Goal: Information Seeking & Learning: Check status

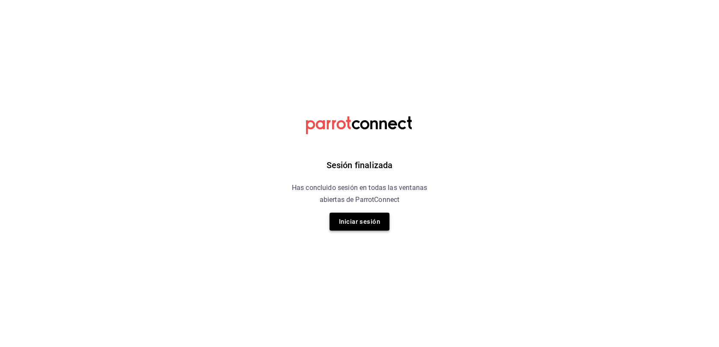
click at [365, 227] on button "Iniciar sesión" at bounding box center [360, 222] width 60 height 18
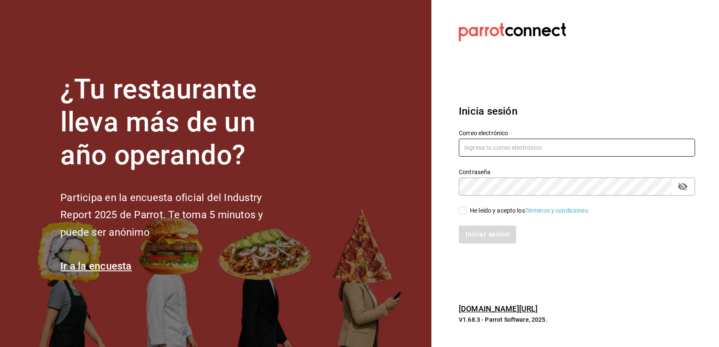
type input "multiuser@adamanta.com"
click at [459, 212] on input "He leído y acepto los Términos y condiciones." at bounding box center [463, 211] width 8 height 8
checkbox input "true"
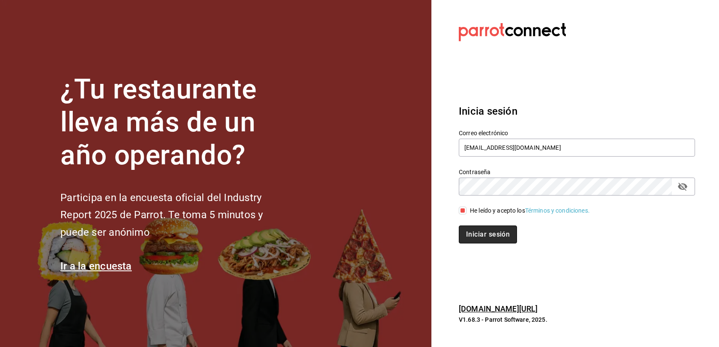
click at [481, 233] on button "Iniciar sesión" at bounding box center [488, 235] width 58 height 18
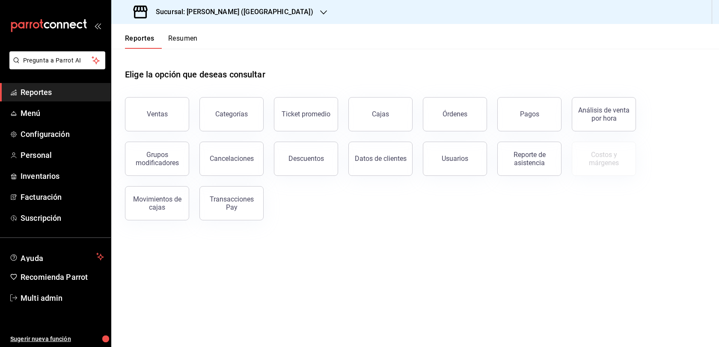
click at [272, 15] on div "Sucursal: [PERSON_NAME] ([GEOGRAPHIC_DATA])" at bounding box center [224, 12] width 212 height 24
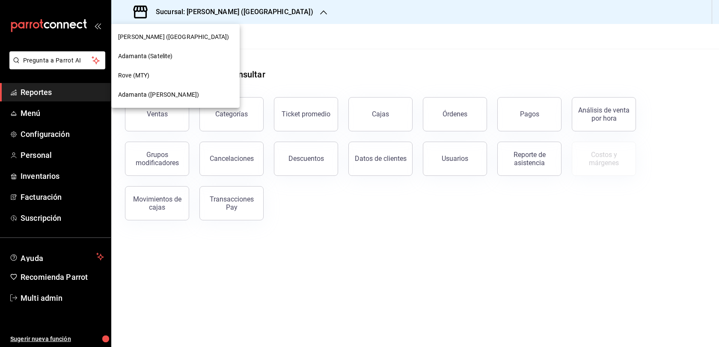
click at [154, 96] on span "Adamanta ([PERSON_NAME])" at bounding box center [158, 94] width 81 height 9
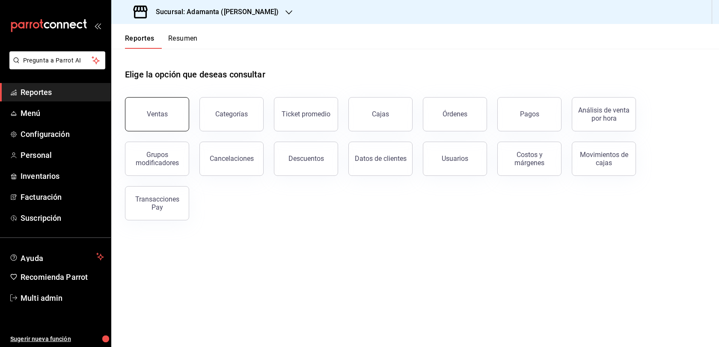
click at [173, 131] on button "Ventas" at bounding box center [157, 114] width 64 height 34
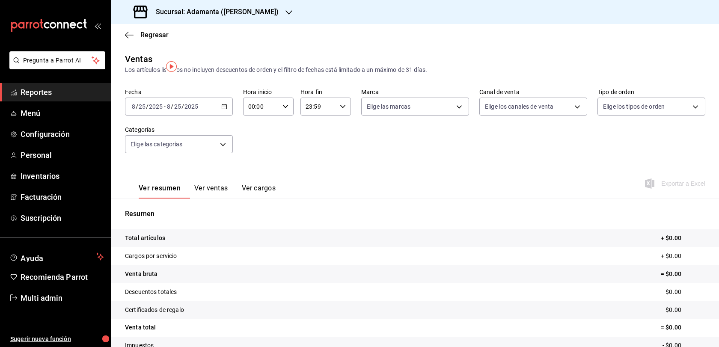
click at [224, 116] on div "[DATE] [DATE] - [DATE] [DATE]" at bounding box center [179, 107] width 108 height 18
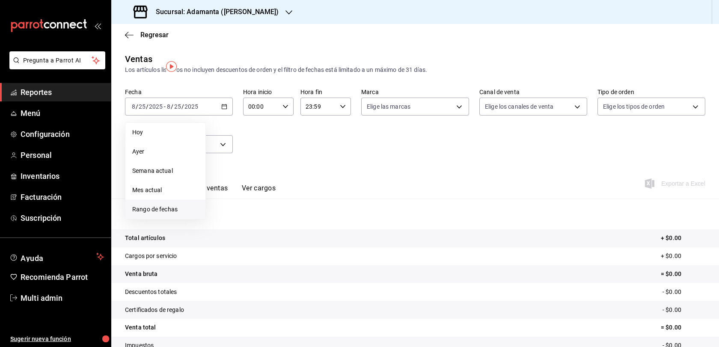
click at [183, 214] on li "Rango de fechas" at bounding box center [165, 209] width 80 height 19
click at [319, 228] on button "24" at bounding box center [314, 219] width 15 height 15
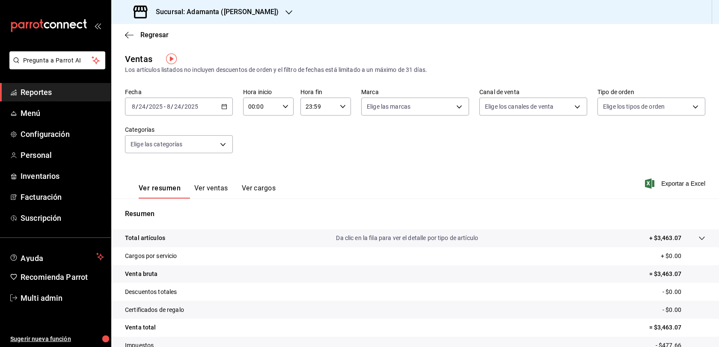
scroll to position [92, 0]
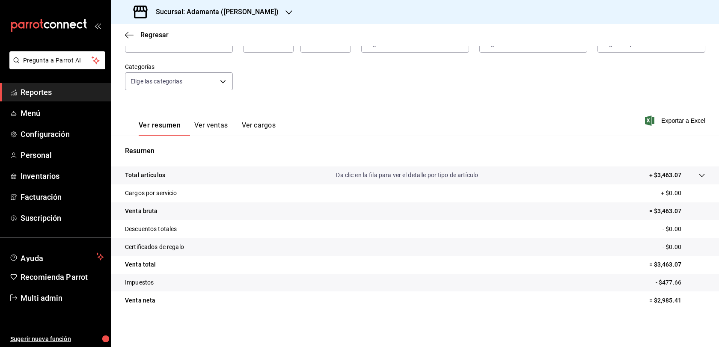
click at [228, 121] on button "Ver ventas" at bounding box center [211, 128] width 34 height 15
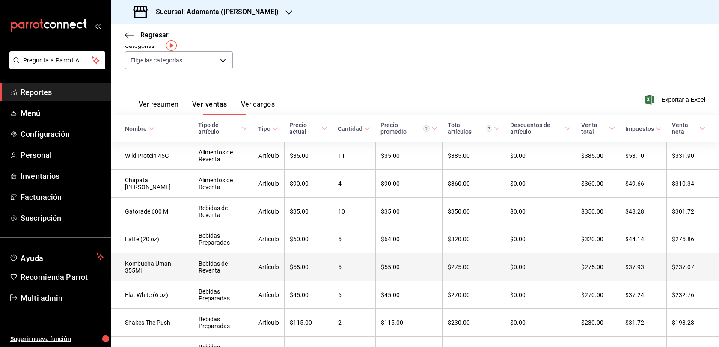
scroll to position [21, 0]
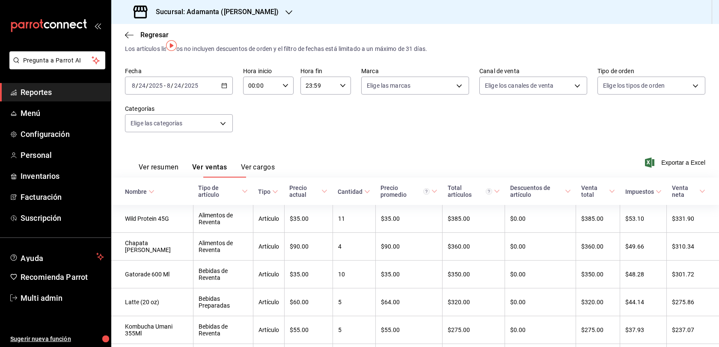
click at [227, 95] on div "[DATE] [DATE] - [DATE] [DATE]" at bounding box center [179, 86] width 108 height 18
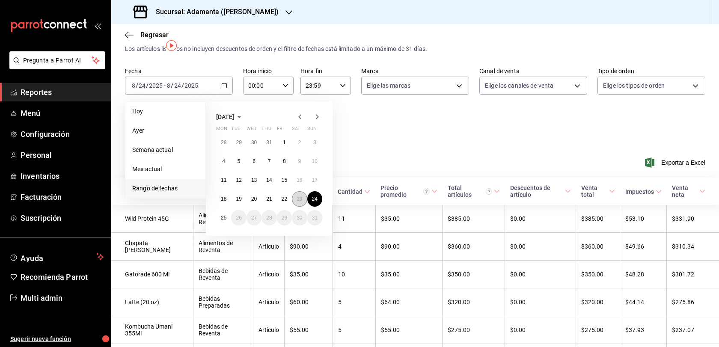
click at [302, 202] on abbr "23" at bounding box center [300, 199] width 6 height 6
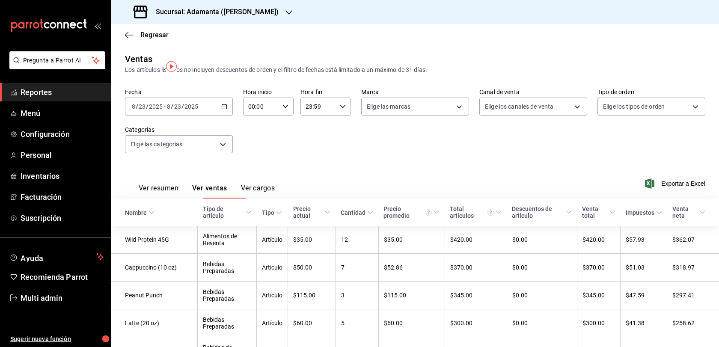
click at [175, 199] on button "Ver resumen" at bounding box center [159, 191] width 40 height 15
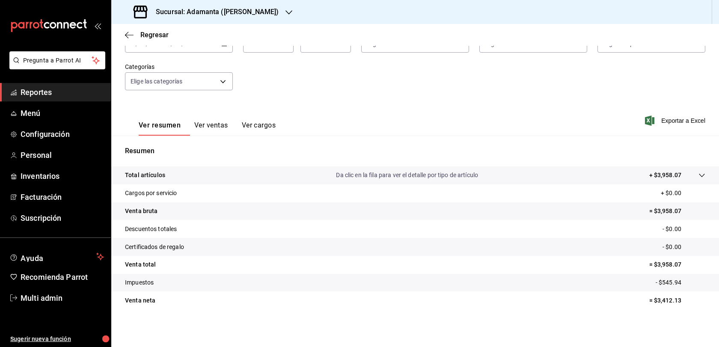
scroll to position [6, 0]
click at [228, 121] on button "Ver ventas" at bounding box center [211, 128] width 34 height 15
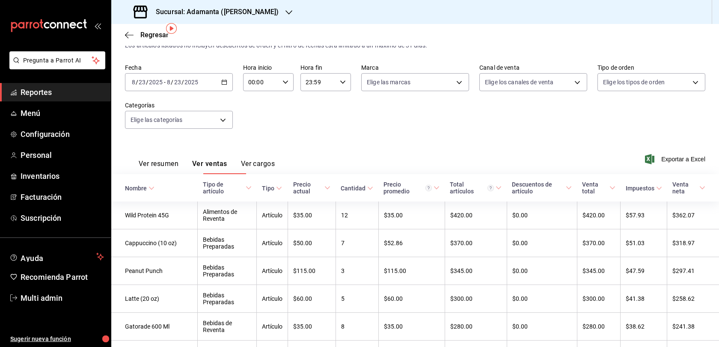
scroll to position [4, 0]
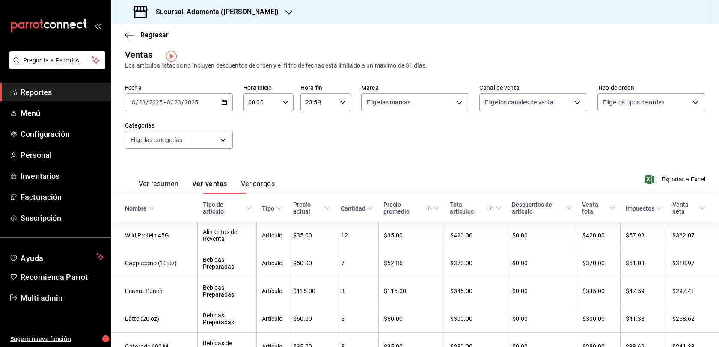
click at [177, 194] on button "Ver resumen" at bounding box center [159, 187] width 40 height 15
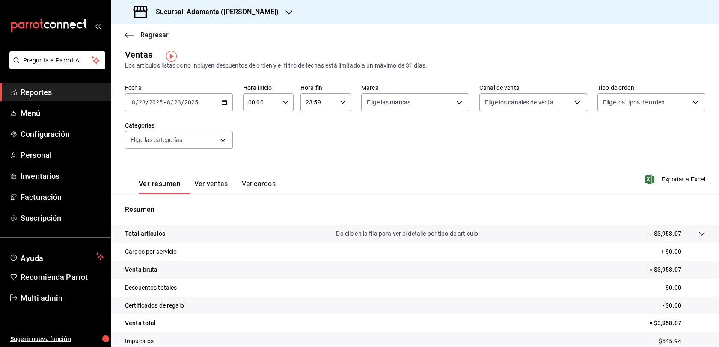
click at [149, 35] on span "Regresar" at bounding box center [154, 35] width 28 height 8
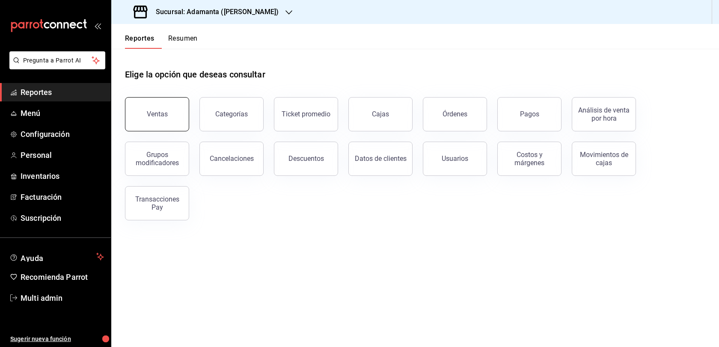
click at [166, 118] on div "Ventas" at bounding box center [157, 114] width 21 height 8
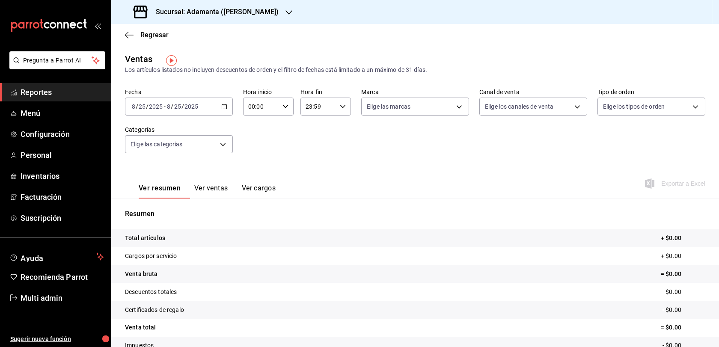
click at [220, 115] on div "[DATE] [DATE] - [DATE] [DATE]" at bounding box center [179, 107] width 108 height 18
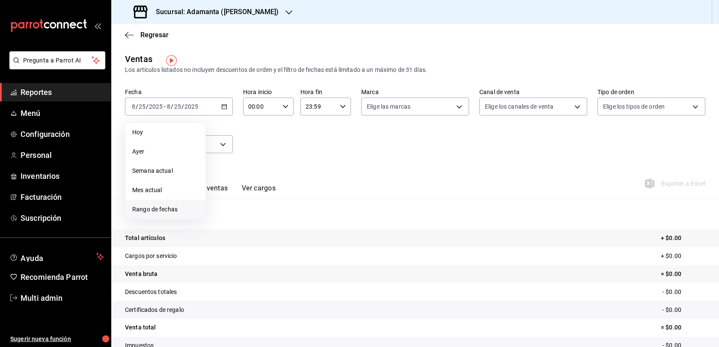
click at [159, 214] on span "Rango de fechas" at bounding box center [165, 209] width 66 height 9
click at [286, 167] on abbr "1" at bounding box center [284, 164] width 3 height 6
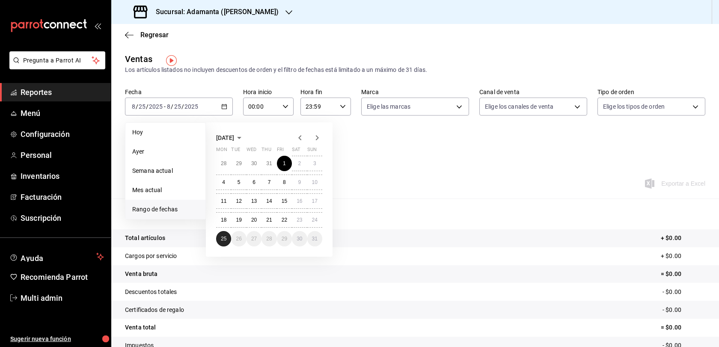
click at [223, 244] on button "25" at bounding box center [223, 238] width 15 height 15
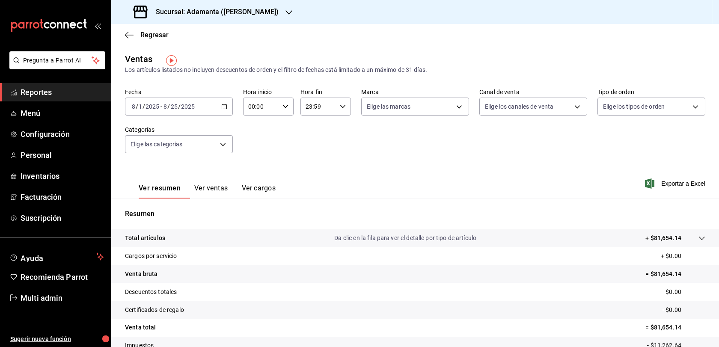
click at [224, 106] on \(Stroke\) "button" at bounding box center [224, 106] width 5 height 0
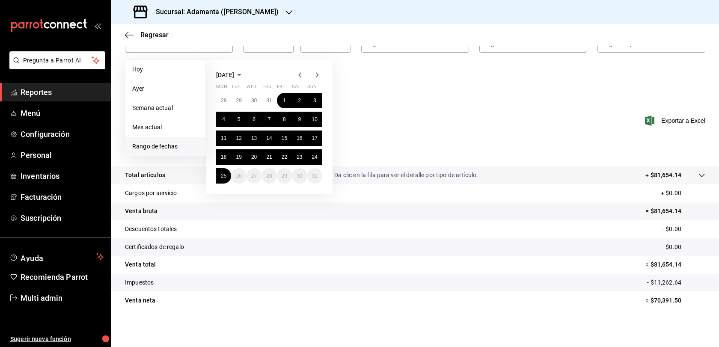
scroll to position [92, 0]
click at [355, 53] on div "[DATE] Mon Tue Wed Thu Fri Sat Sun 28 29 30 31 1 2 3 4 5 6 7 8 9 10 11 12 13 14…" at bounding box center [281, 123] width 150 height 141
click at [317, 131] on button "17" at bounding box center [314, 138] width 15 height 15
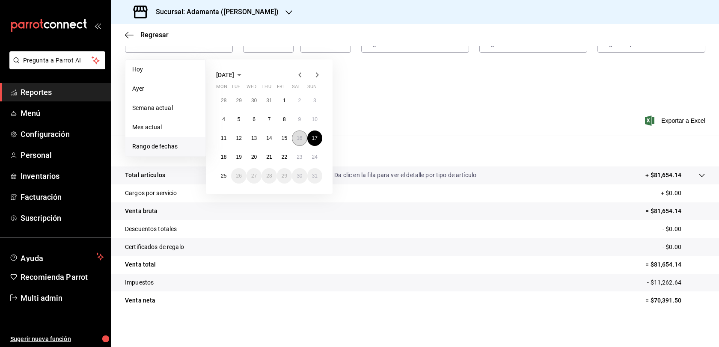
click at [304, 131] on button "16" at bounding box center [299, 138] width 15 height 15
click at [304, 119] on div "Ventas Los artículos listados no incluyen descuentos de orden y el filtro de fe…" at bounding box center [415, 162] width 608 height 344
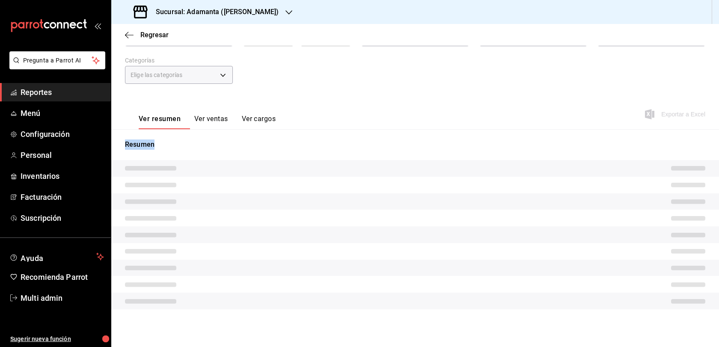
scroll to position [92, 0]
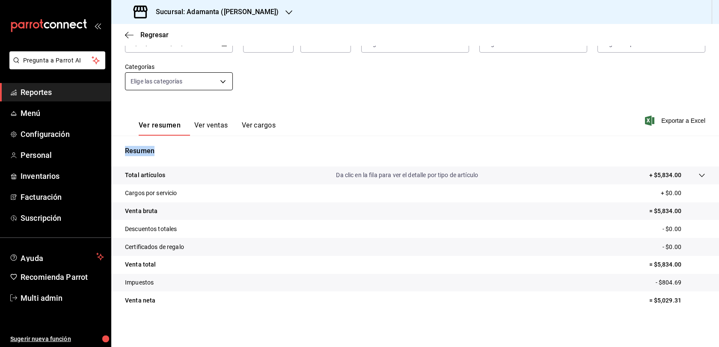
click at [227, 60] on body "Pregunta a Parrot AI Reportes Menú Configuración Personal Inventarios Facturaci…" at bounding box center [359, 173] width 719 height 347
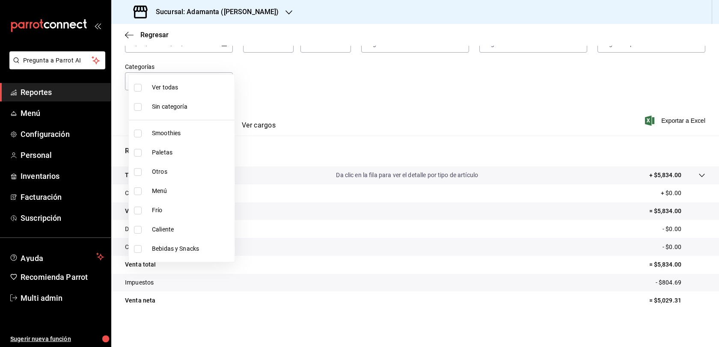
click at [237, 48] on div at bounding box center [359, 173] width 719 height 347
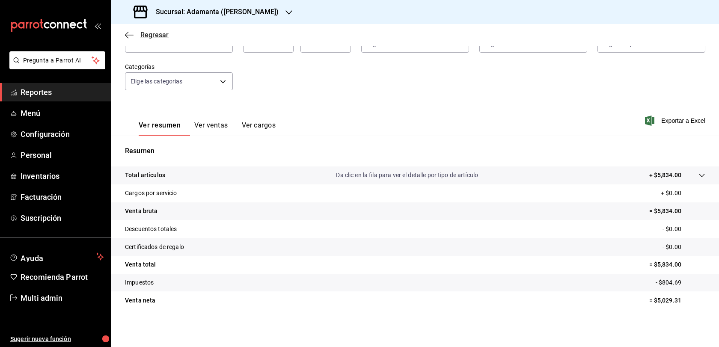
click at [129, 36] on icon "button" at bounding box center [129, 35] width 9 height 8
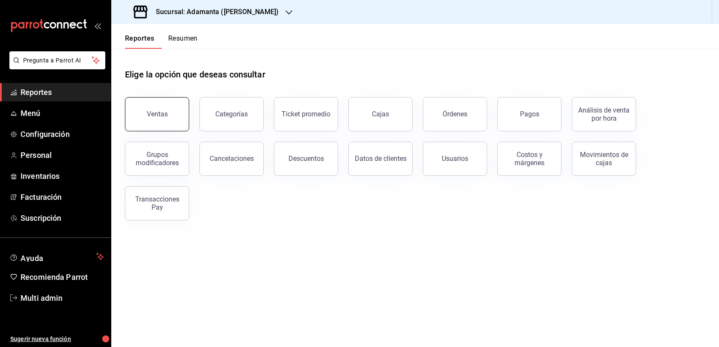
click at [169, 118] on button "Ventas" at bounding box center [157, 114] width 64 height 34
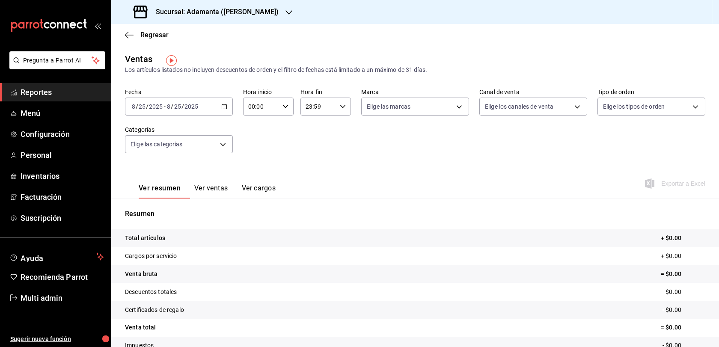
click at [224, 116] on div "[DATE] [DATE] - [DATE] [DATE]" at bounding box center [179, 107] width 108 height 18
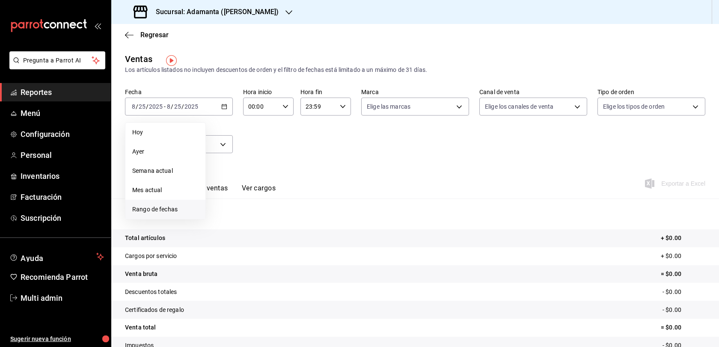
click at [185, 209] on li "Rango de fechas" at bounding box center [165, 209] width 80 height 19
click at [302, 204] on abbr "16" at bounding box center [300, 201] width 6 height 6
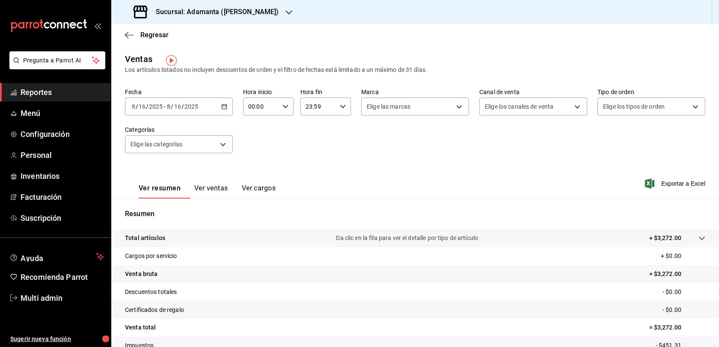
click at [221, 111] on div "[DATE] [DATE] - [DATE] [DATE]" at bounding box center [179, 107] width 108 height 18
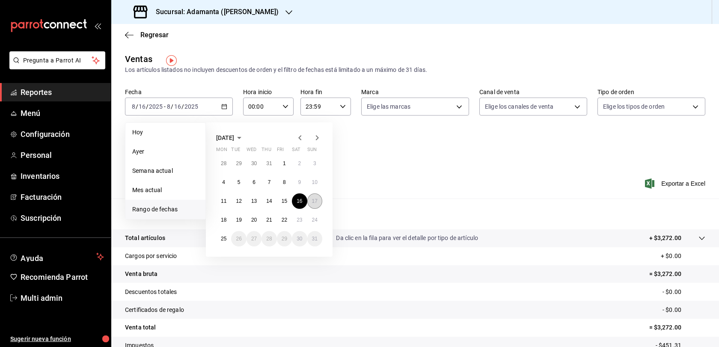
click at [318, 204] on abbr "17" at bounding box center [315, 201] width 6 height 6
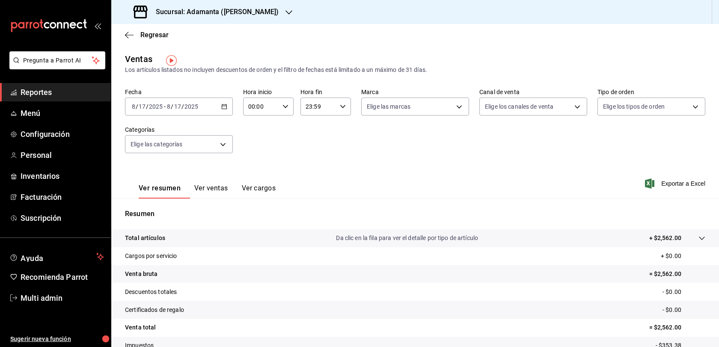
click at [223, 116] on div "[DATE] [DATE] - [DATE] [DATE]" at bounding box center [179, 107] width 108 height 18
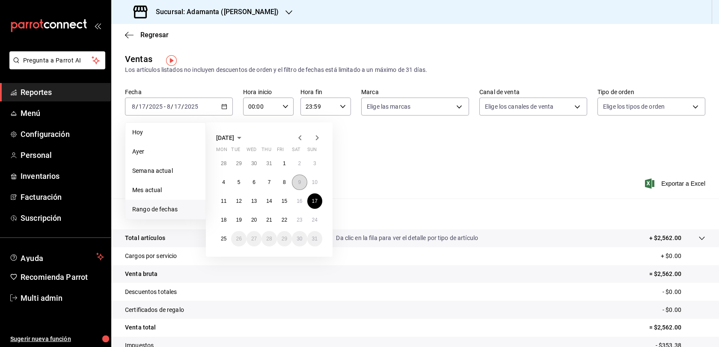
click at [301, 185] on abbr "9" at bounding box center [299, 182] width 3 height 6
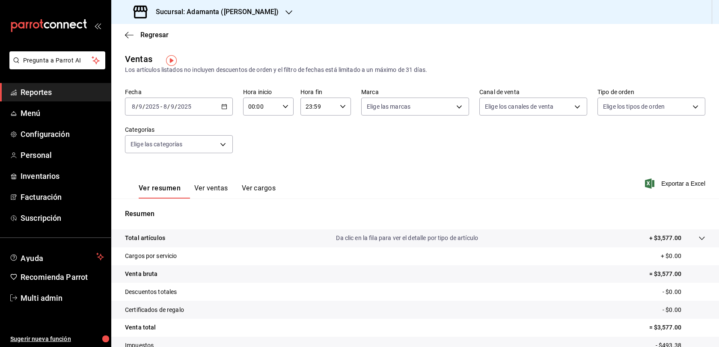
click at [223, 110] on icon "button" at bounding box center [224, 107] width 6 height 6
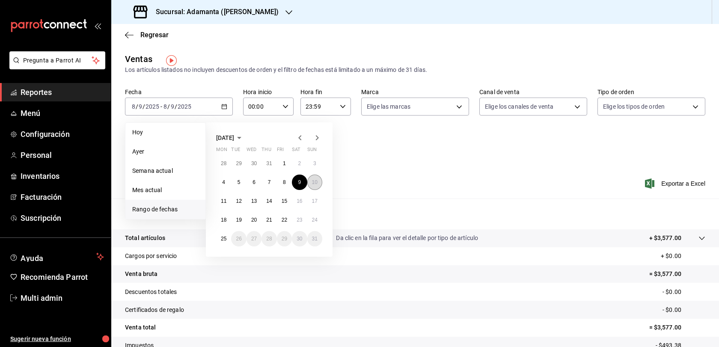
click at [317, 190] on button "10" at bounding box center [314, 182] width 15 height 15
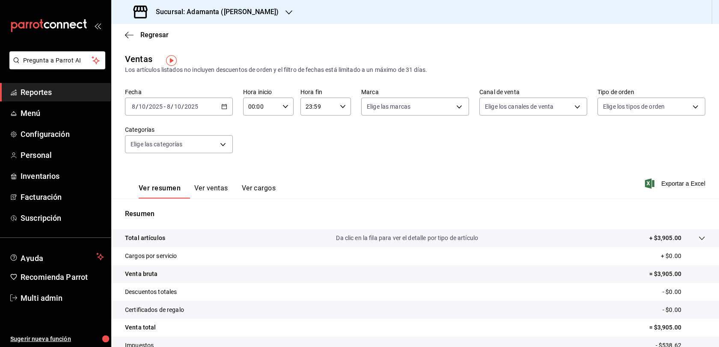
click at [220, 111] on div "[DATE] [DATE] - [DATE] [DATE]" at bounding box center [179, 107] width 108 height 18
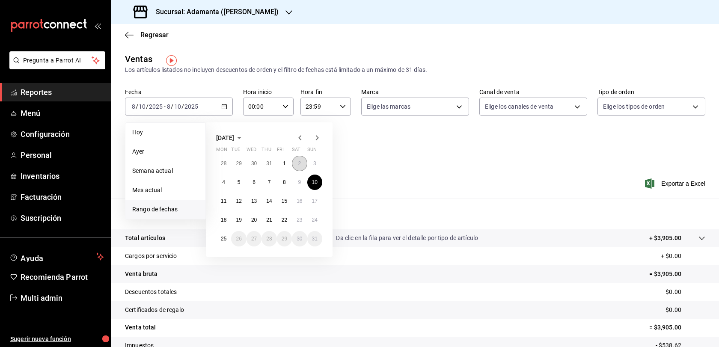
click at [301, 168] on button "2" at bounding box center [299, 163] width 15 height 15
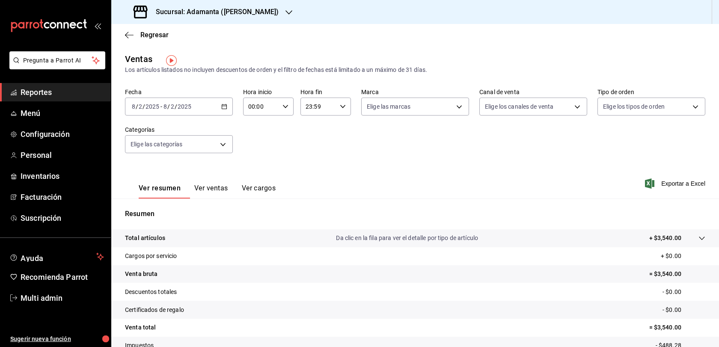
click at [229, 110] on div "[DATE] [DATE] - [DATE] [DATE]" at bounding box center [179, 107] width 108 height 18
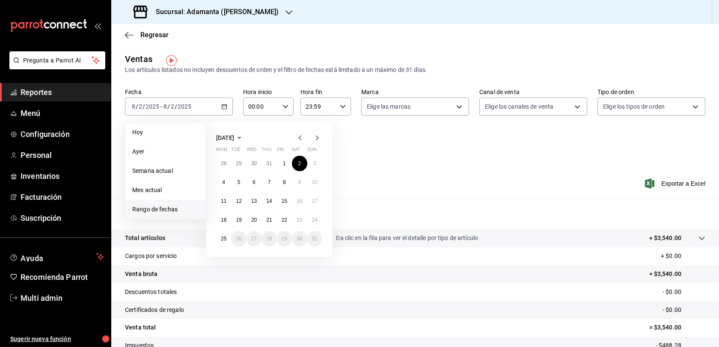
click at [312, 163] on div "28 29 30 31 1 2 3 4 5 6 7 8 9 10 11 12 13 14 15 16 17 18 19 20 21 22 23 24 25 2…" at bounding box center [269, 201] width 106 height 91
click at [315, 168] on button "3" at bounding box center [314, 163] width 15 height 15
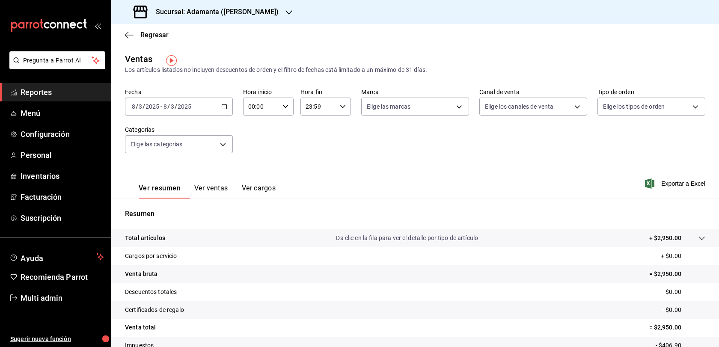
click at [223, 112] on div "[DATE] [DATE] - [DATE] [DATE]" at bounding box center [179, 107] width 108 height 18
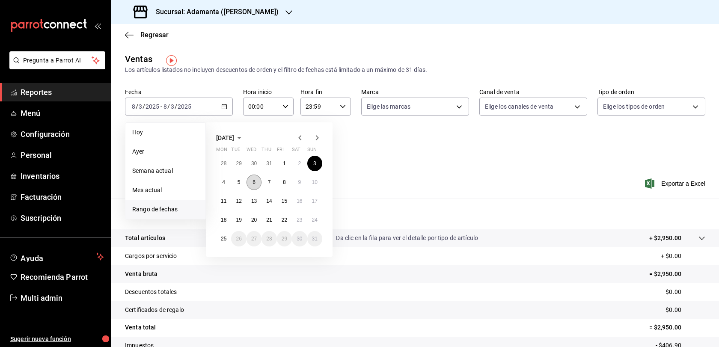
click at [254, 189] on button "6" at bounding box center [254, 182] width 15 height 15
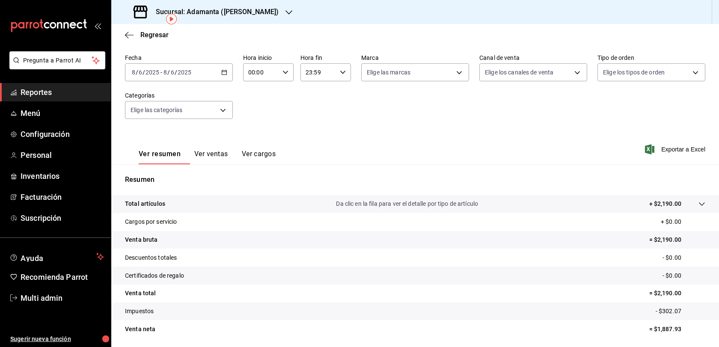
scroll to position [71, 0]
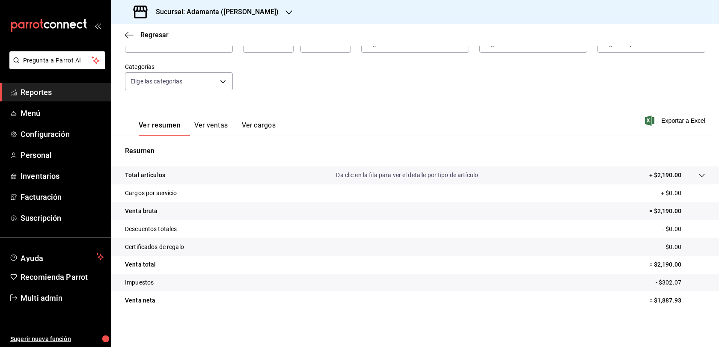
click at [228, 122] on button "Ver ventas" at bounding box center [211, 128] width 34 height 15
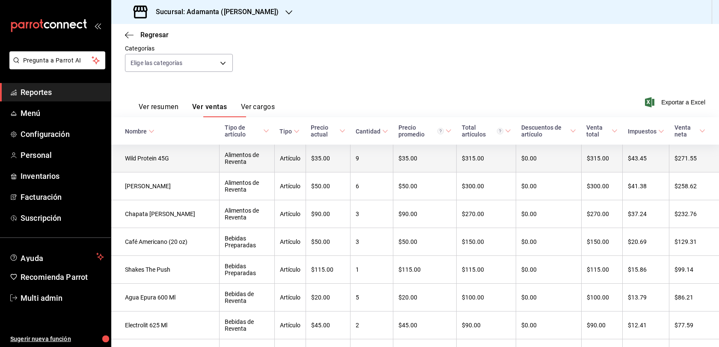
scroll to position [83, 0]
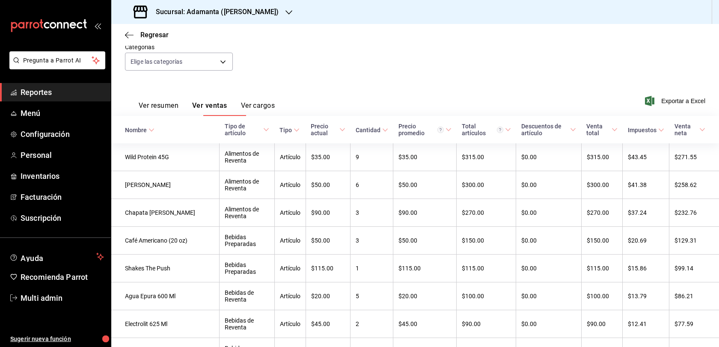
click at [169, 107] on div "Ver resumen Ver ventas Ver cargos" at bounding box center [200, 103] width 150 height 25
click at [176, 113] on button "Ver resumen" at bounding box center [159, 108] width 40 height 15
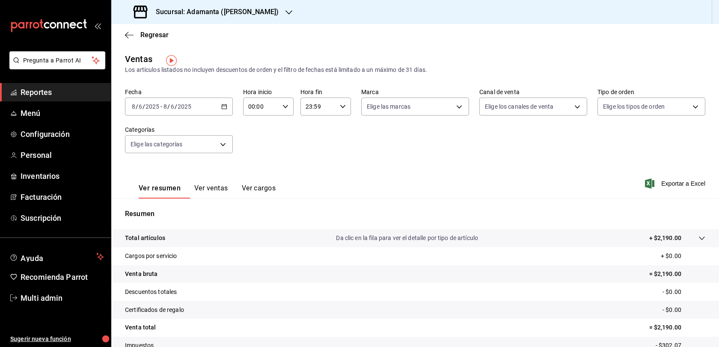
click at [224, 116] on div "[DATE] [DATE] - [DATE] [DATE]" at bounding box center [179, 107] width 108 height 18
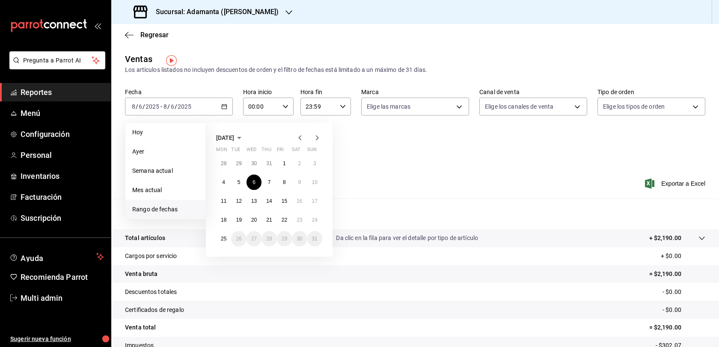
scroll to position [9, 0]
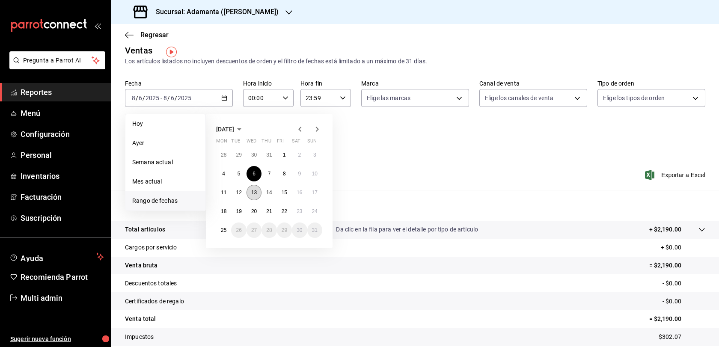
click at [254, 195] on abbr "13" at bounding box center [254, 193] width 6 height 6
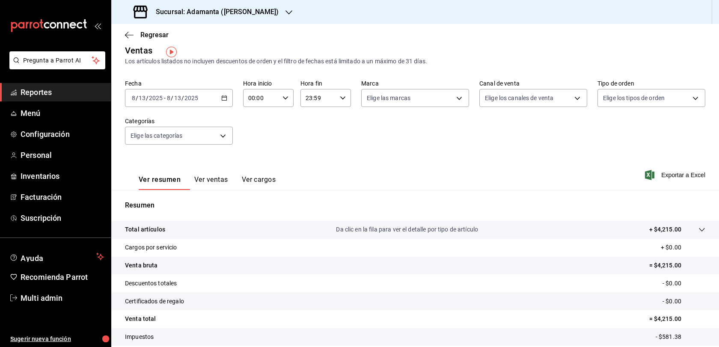
click at [215, 105] on div "[DATE] [DATE] - [DATE] [DATE]" at bounding box center [179, 98] width 108 height 18
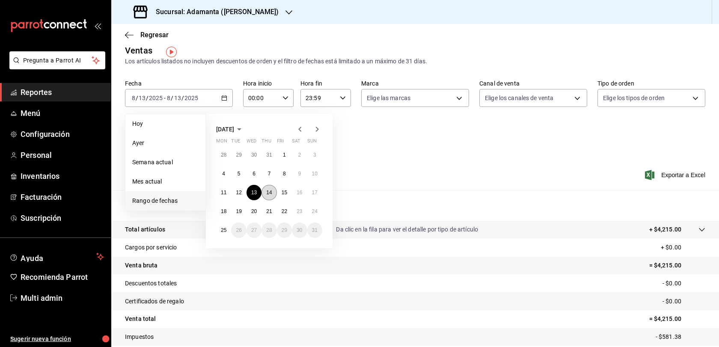
click at [272, 200] on button "14" at bounding box center [269, 192] width 15 height 15
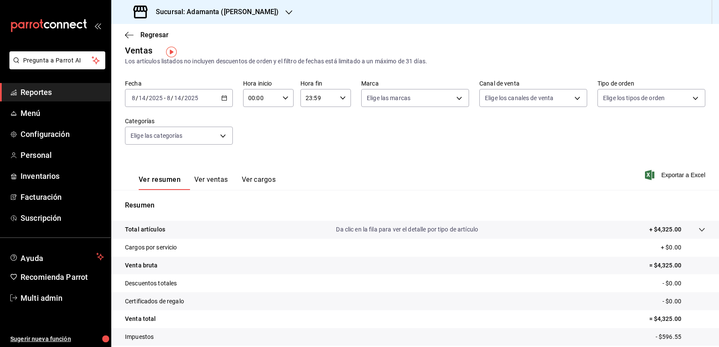
click at [222, 101] on div "[DATE] [DATE] - [DATE] [DATE]" at bounding box center [179, 98] width 108 height 18
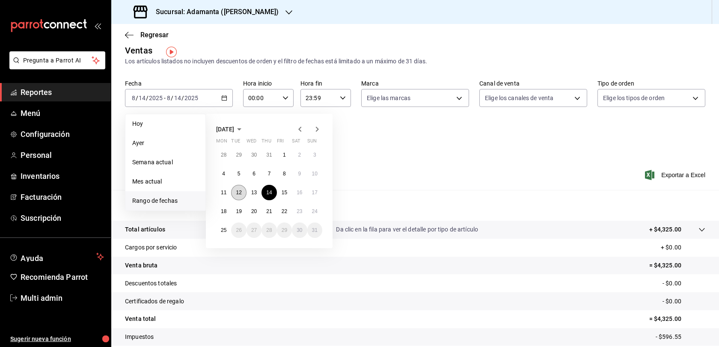
click at [242, 196] on abbr "12" at bounding box center [239, 193] width 6 height 6
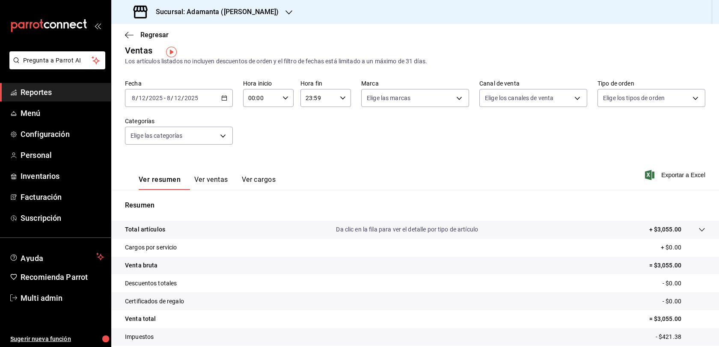
click at [222, 107] on div "[DATE] [DATE] - [DATE] [DATE]" at bounding box center [179, 98] width 108 height 18
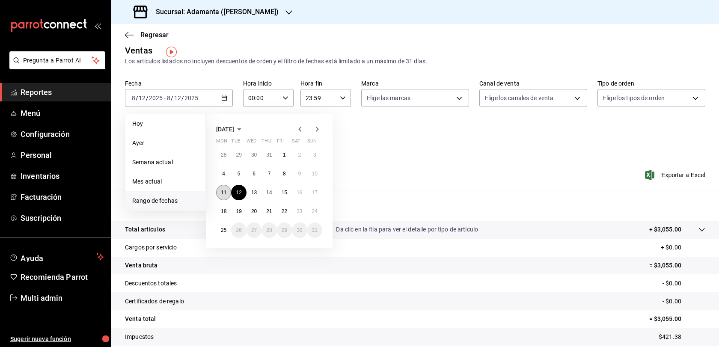
click at [221, 199] on button "11" at bounding box center [223, 192] width 15 height 15
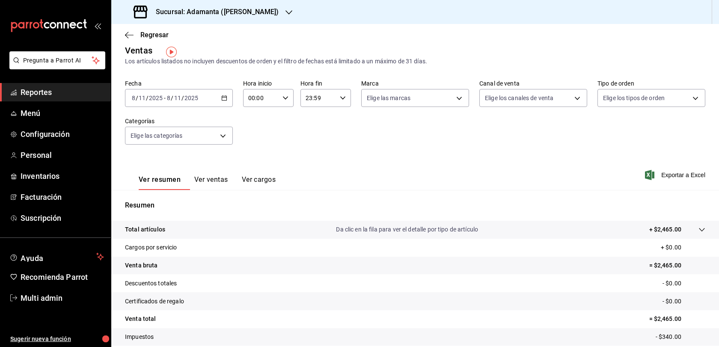
click at [225, 101] on icon "button" at bounding box center [224, 98] width 6 height 6
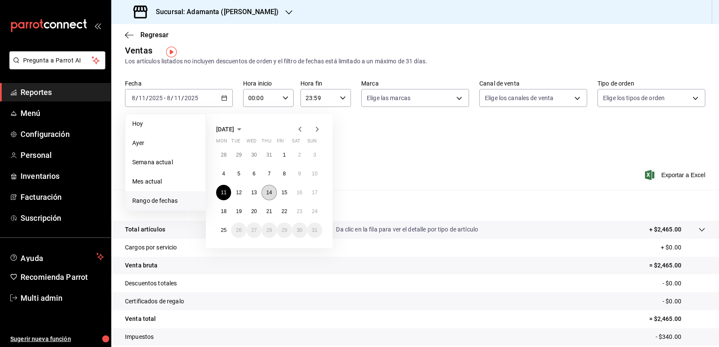
click at [271, 196] on abbr "14" at bounding box center [269, 193] width 6 height 6
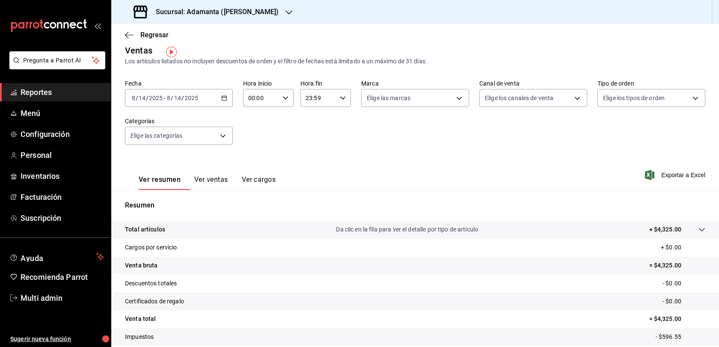
click at [225, 101] on icon "button" at bounding box center [224, 98] width 6 height 6
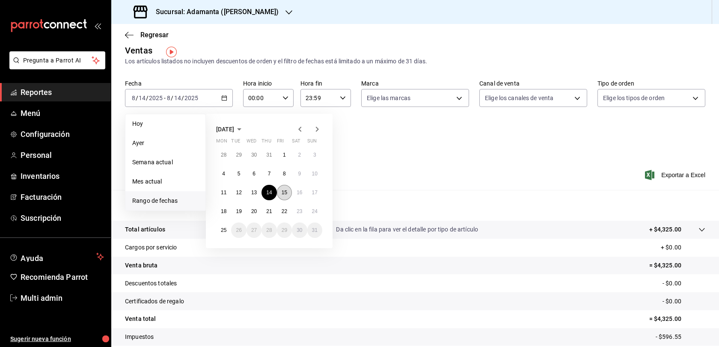
click at [291, 194] on button "15" at bounding box center [284, 192] width 15 height 15
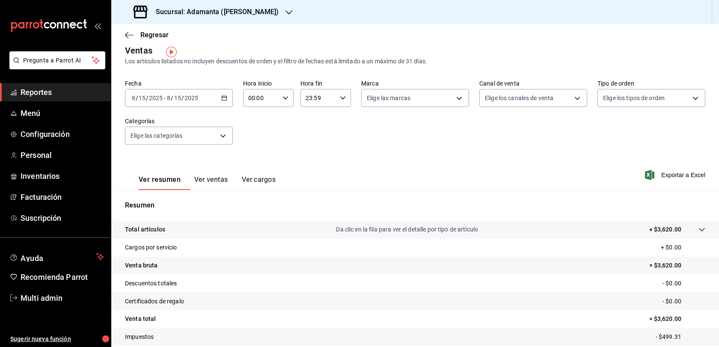
click at [227, 101] on icon "button" at bounding box center [224, 98] width 6 height 6
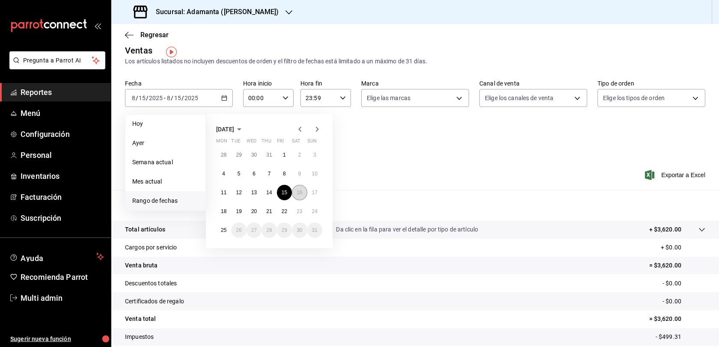
click at [302, 196] on abbr "16" at bounding box center [300, 193] width 6 height 6
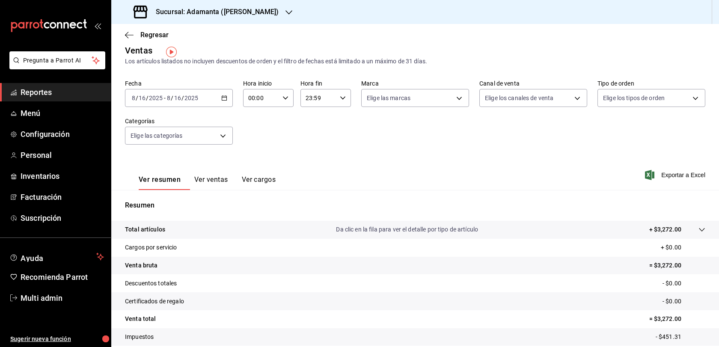
click at [227, 101] on icon "button" at bounding box center [224, 98] width 6 height 6
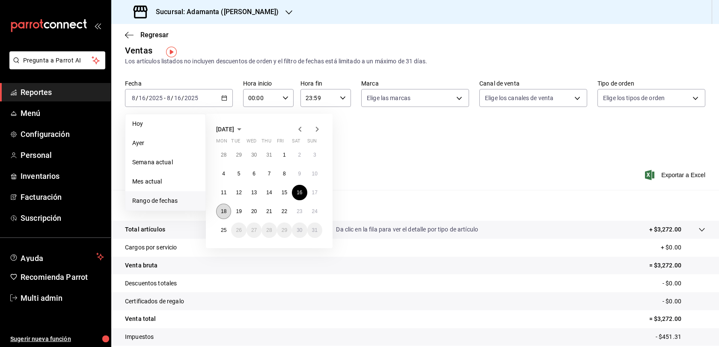
click at [226, 214] on abbr "18" at bounding box center [224, 212] width 6 height 6
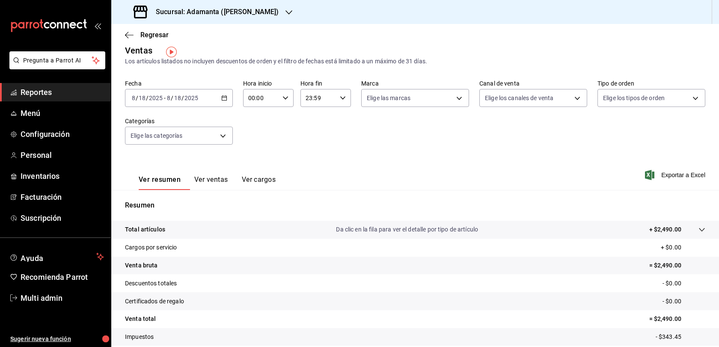
click at [223, 107] on div "[DATE] [DATE] - [DATE] [DATE]" at bounding box center [179, 98] width 108 height 18
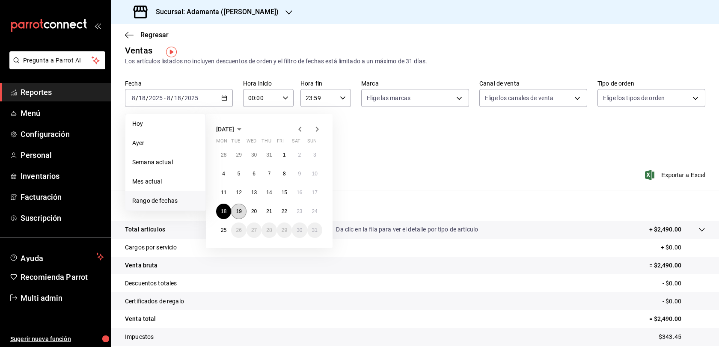
click at [242, 215] on abbr "19" at bounding box center [239, 212] width 6 height 6
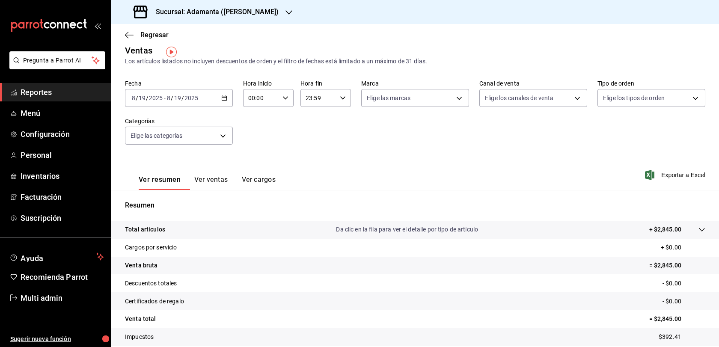
click at [219, 104] on div "[DATE] [DATE] - [DATE] [DATE]" at bounding box center [179, 98] width 108 height 18
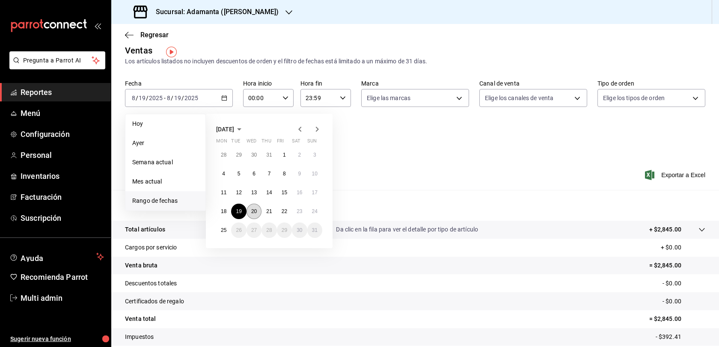
click at [255, 215] on abbr "20" at bounding box center [254, 212] width 6 height 6
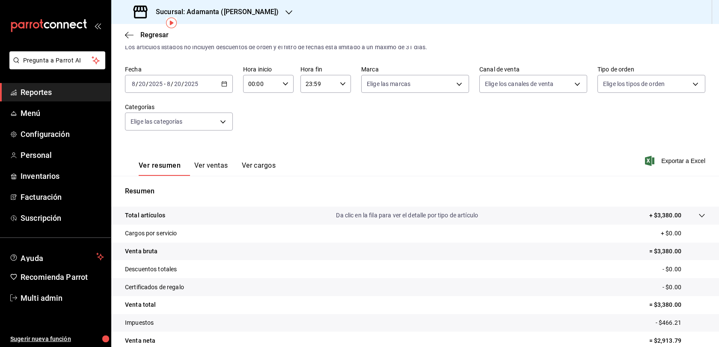
scroll to position [10, 0]
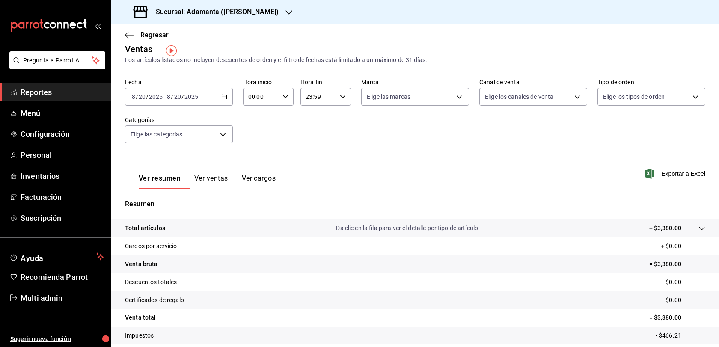
click at [225, 105] on div "[DATE] [DATE] - [DATE] [DATE]" at bounding box center [179, 97] width 108 height 18
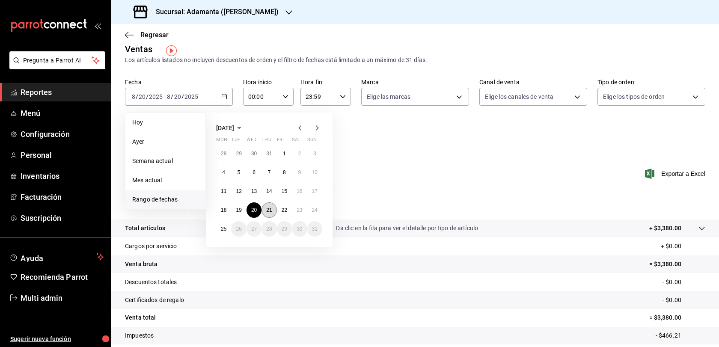
click at [272, 213] on abbr "21" at bounding box center [269, 210] width 6 height 6
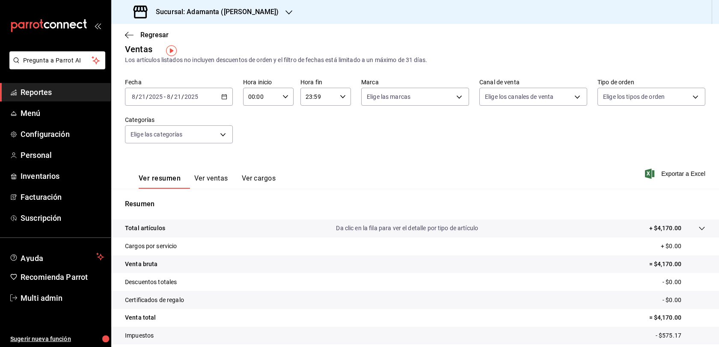
click at [225, 100] on icon "button" at bounding box center [224, 97] width 6 height 6
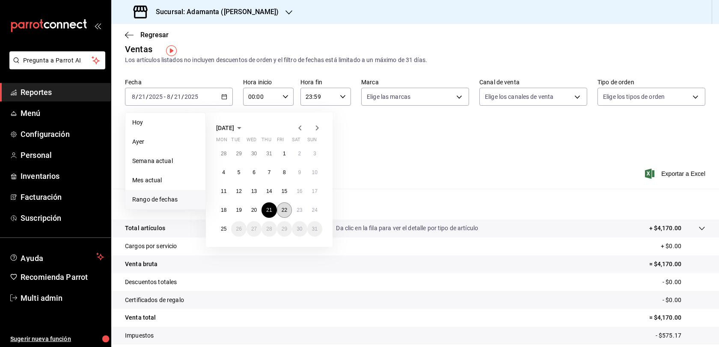
click at [287, 213] on abbr "22" at bounding box center [285, 210] width 6 height 6
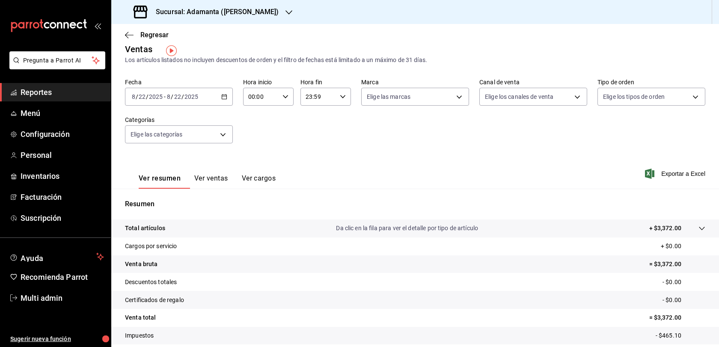
click at [229, 99] on div "[DATE] [DATE] - [DATE] [DATE]" at bounding box center [179, 97] width 108 height 18
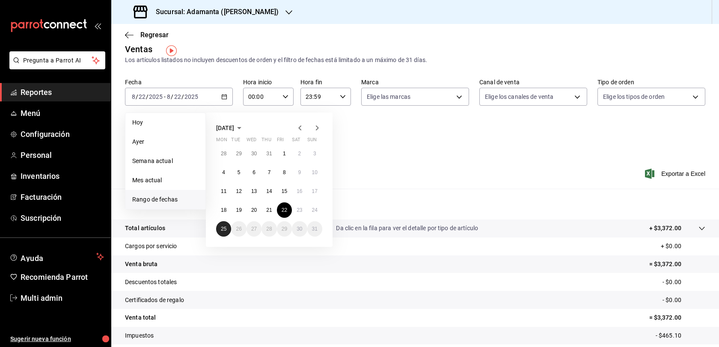
click at [231, 230] on button "25" at bounding box center [223, 228] width 15 height 15
